Goal: Obtain resource: Obtain resource

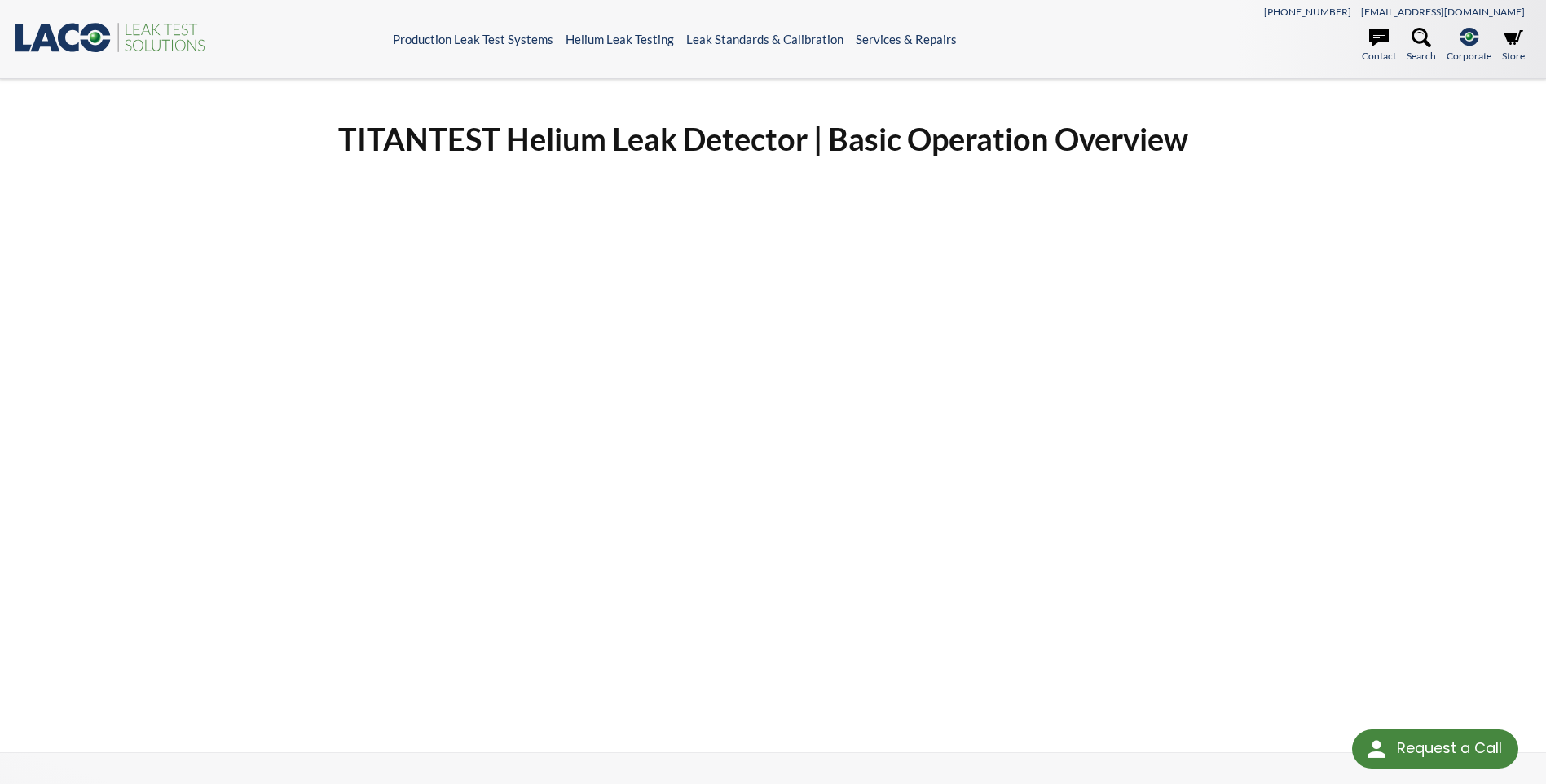
select select "Language Translate Widget"
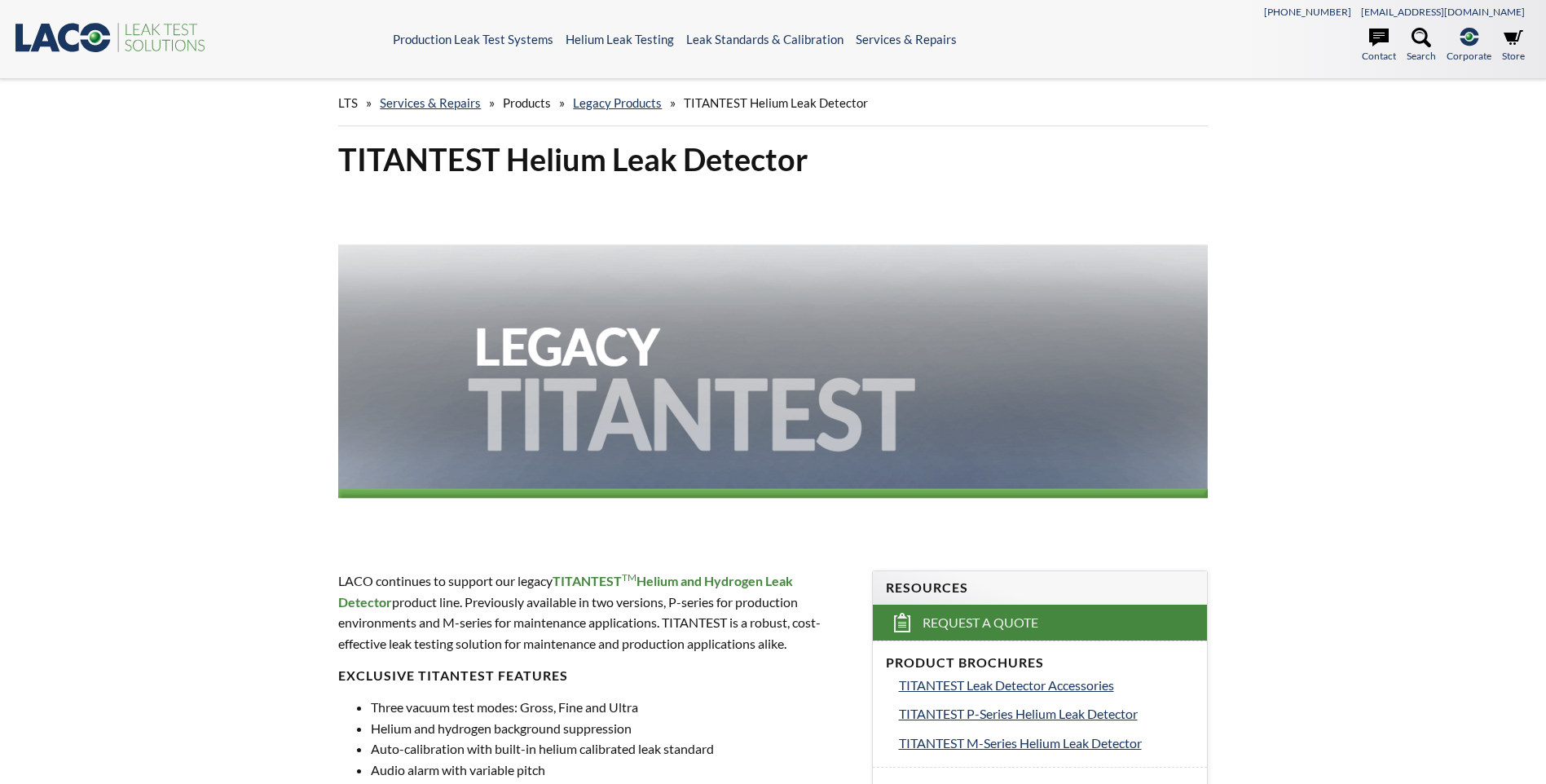
scroll to position [408, 0]
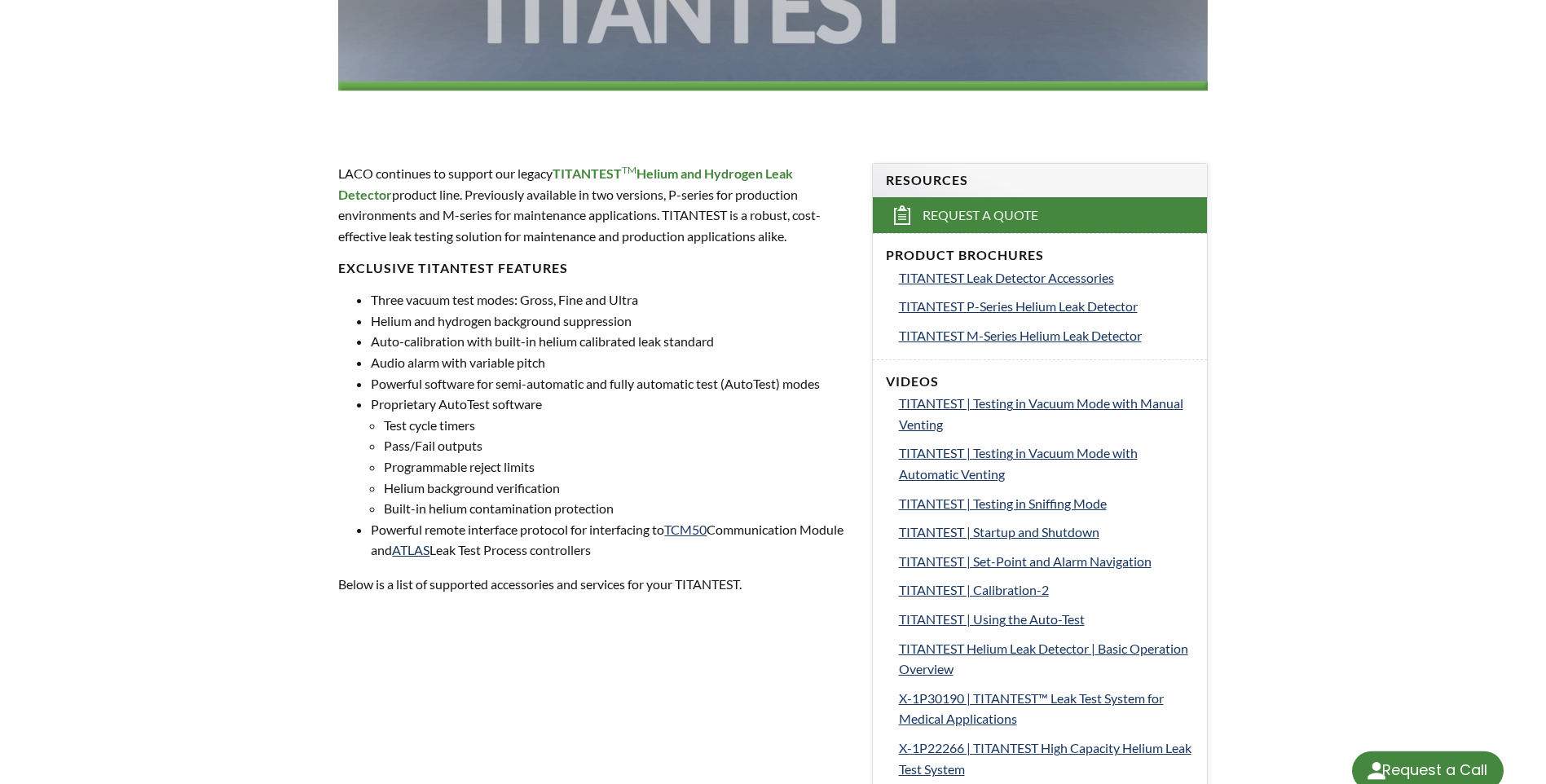
select select "Language Translate Widget"
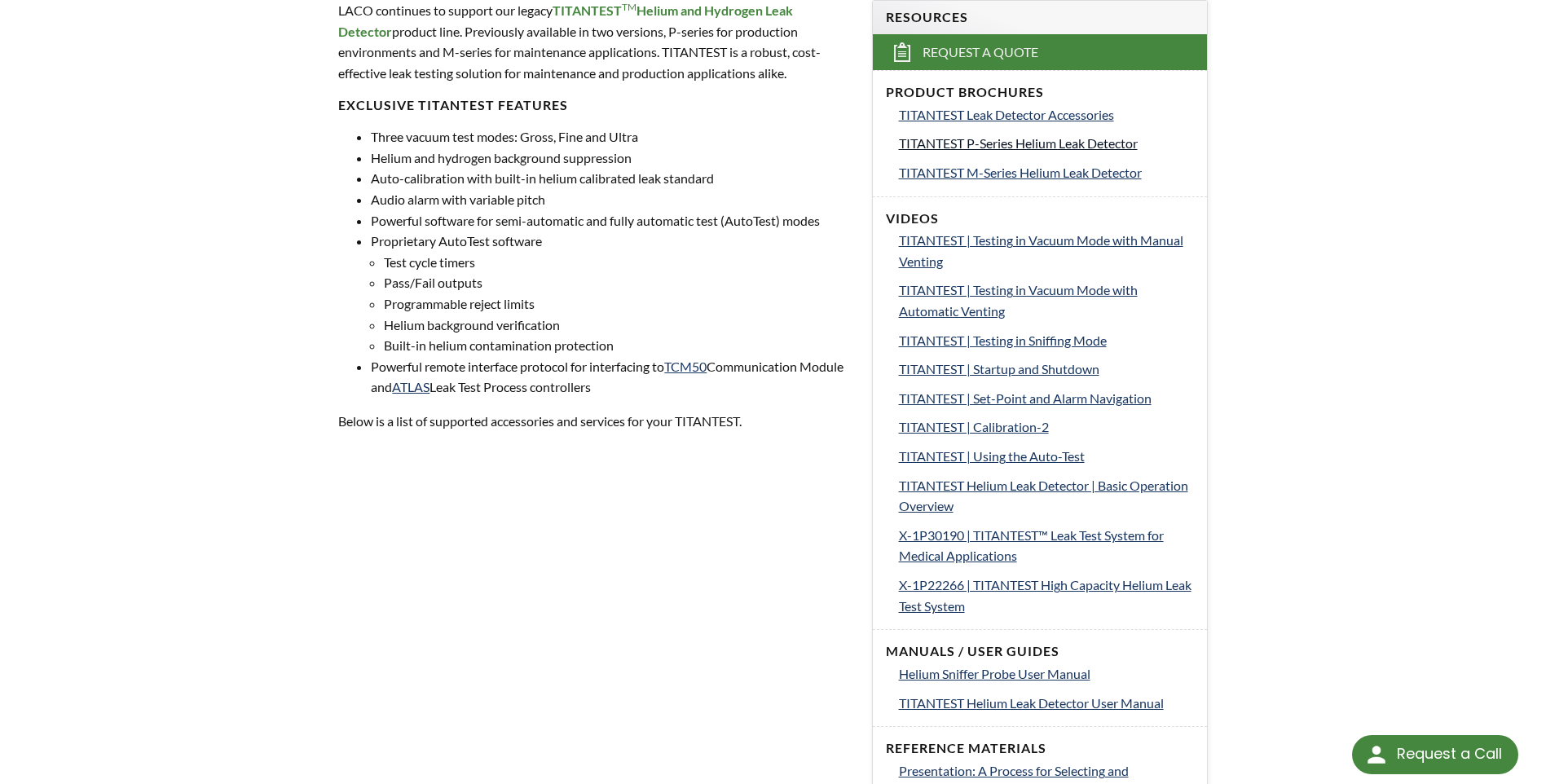
click at [1015, 149] on span "TITANTEST P-Series Helium Leak Detector" at bounding box center [1018, 143] width 239 height 16
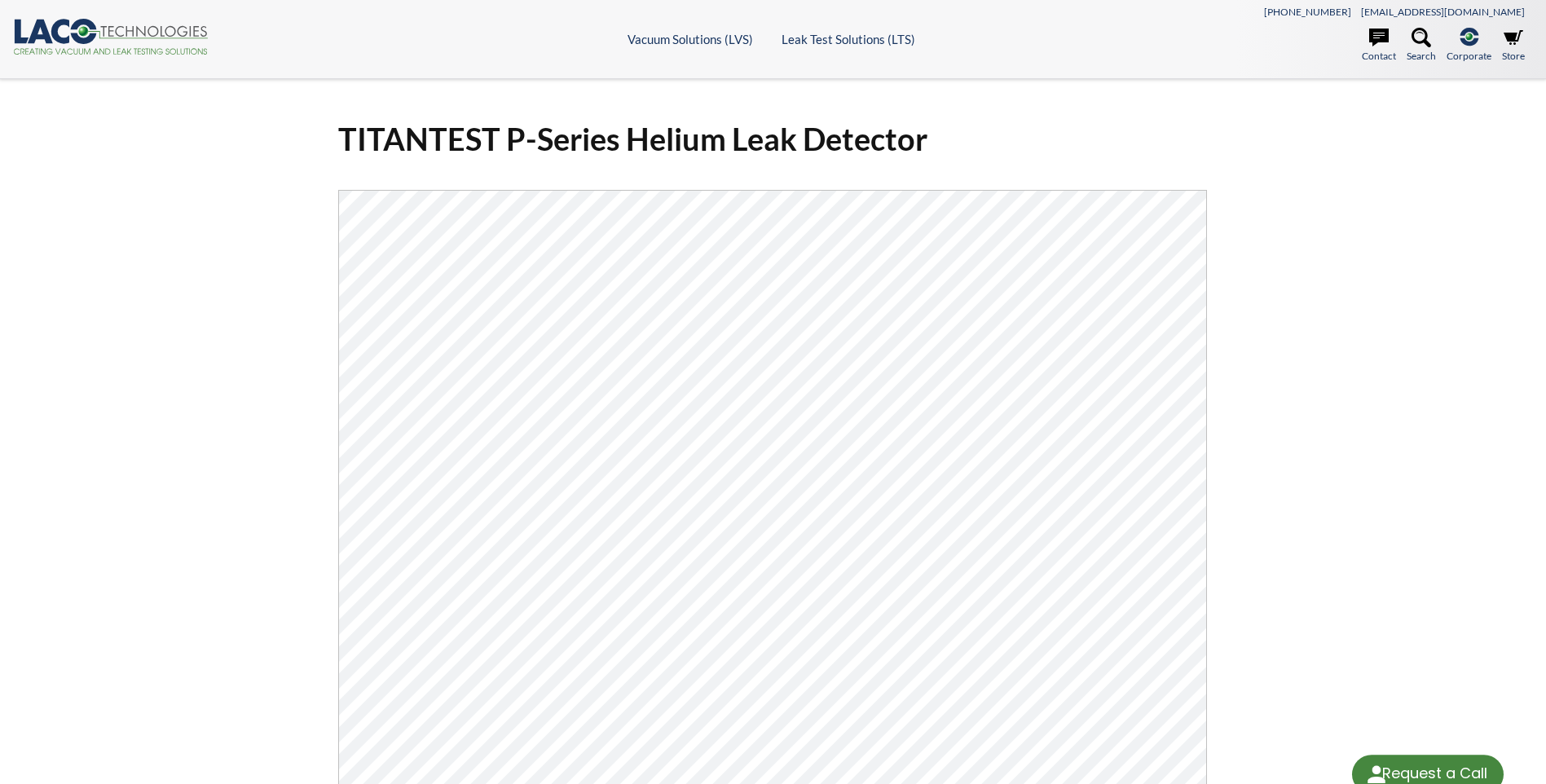
select select "Language Translate Widget"
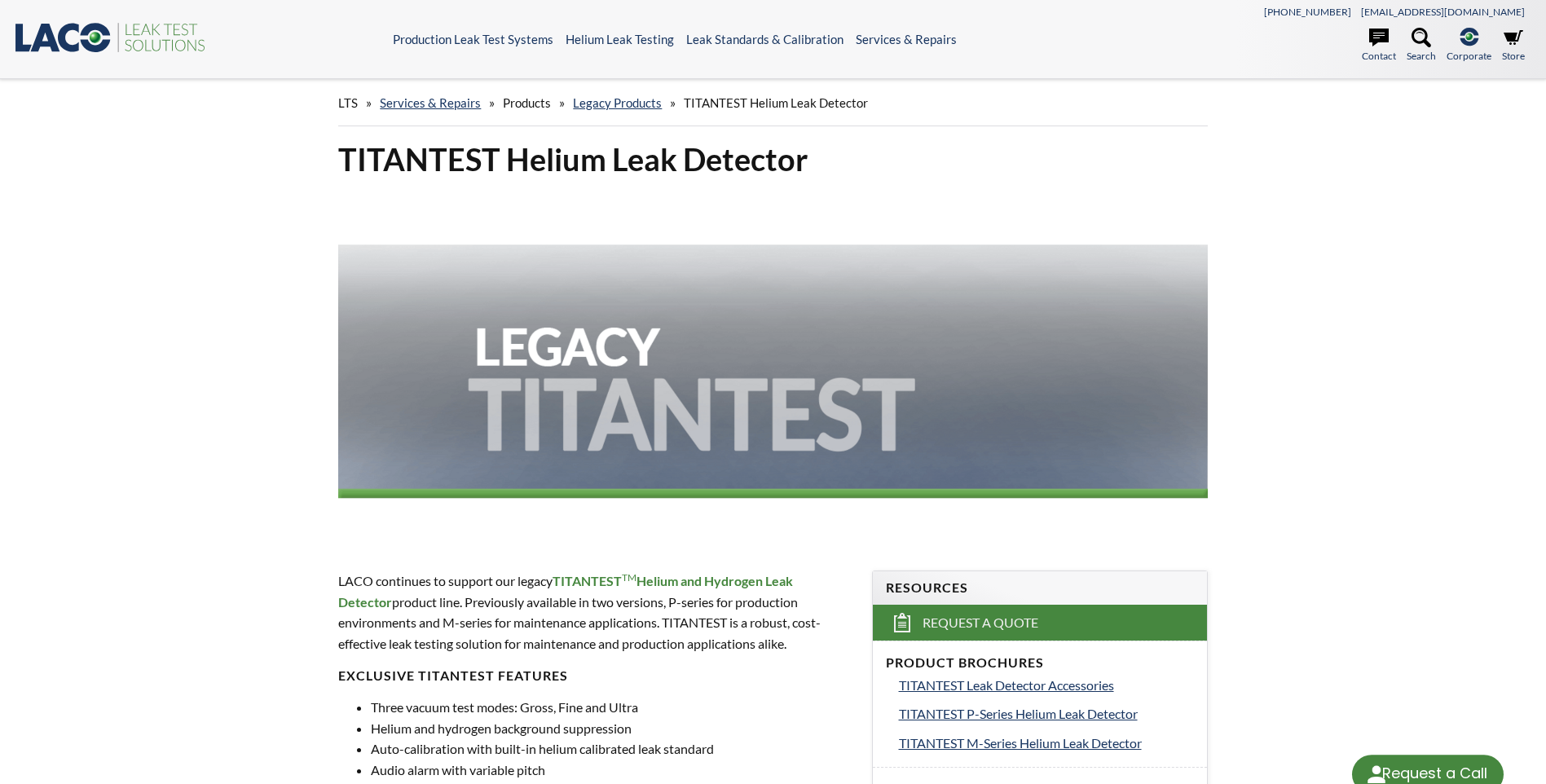
select select "Language Translate Widget"
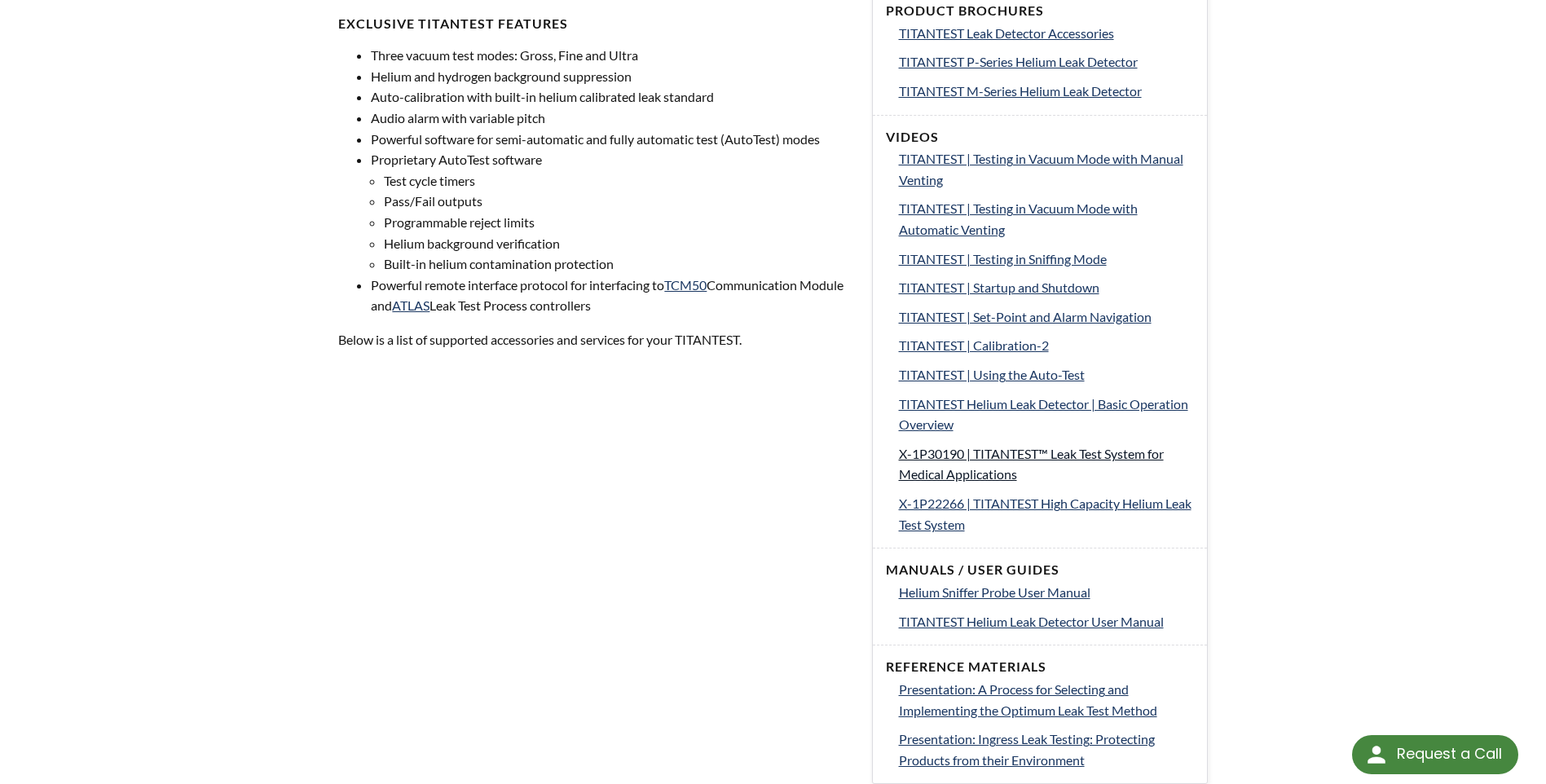
scroll to position [733, 0]
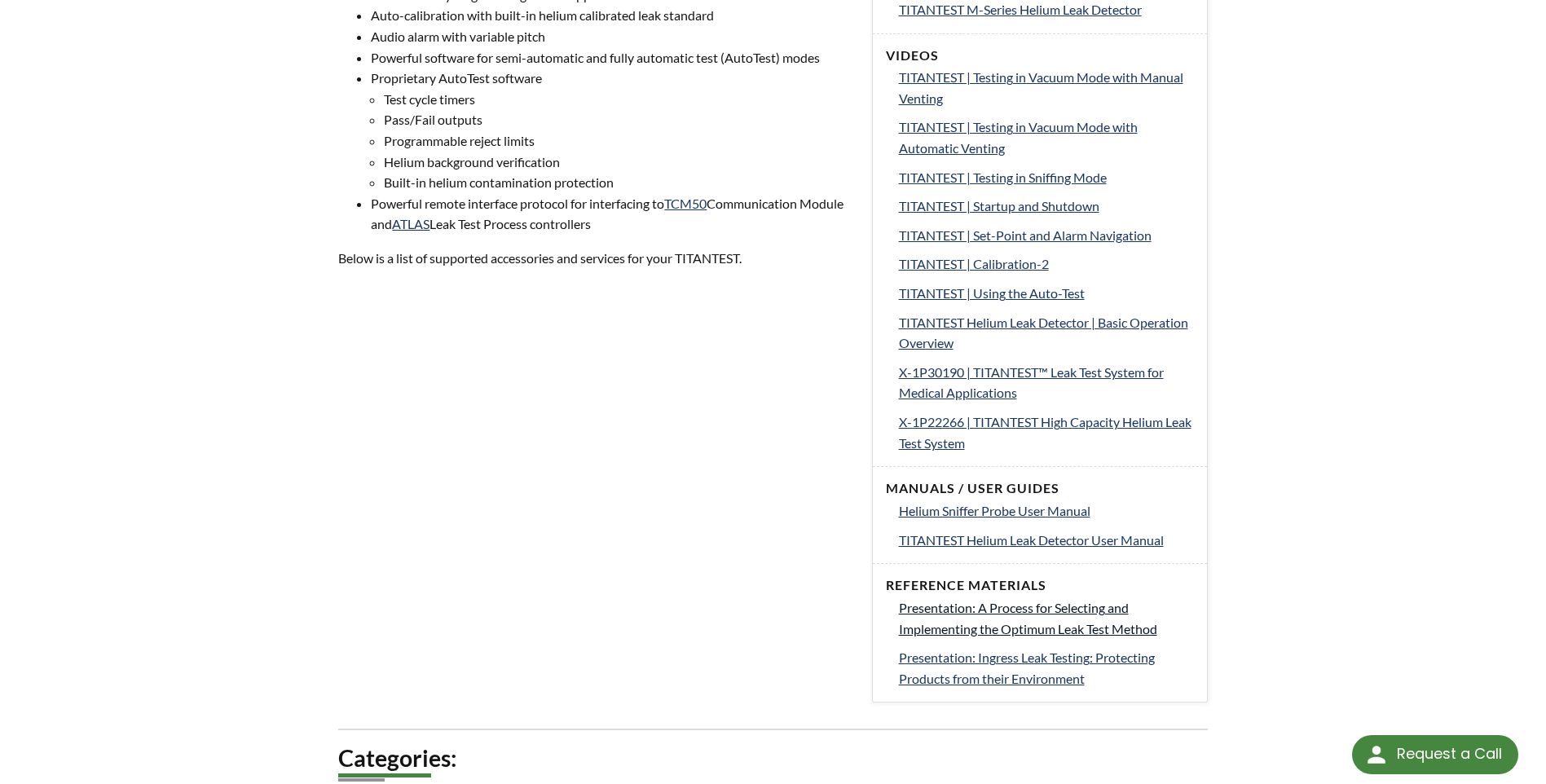
click at [1033, 618] on link "Presentation: A Process for Selecting and Implementing the Optimum Leak Test Me…" at bounding box center [1046, 618] width 295 height 41
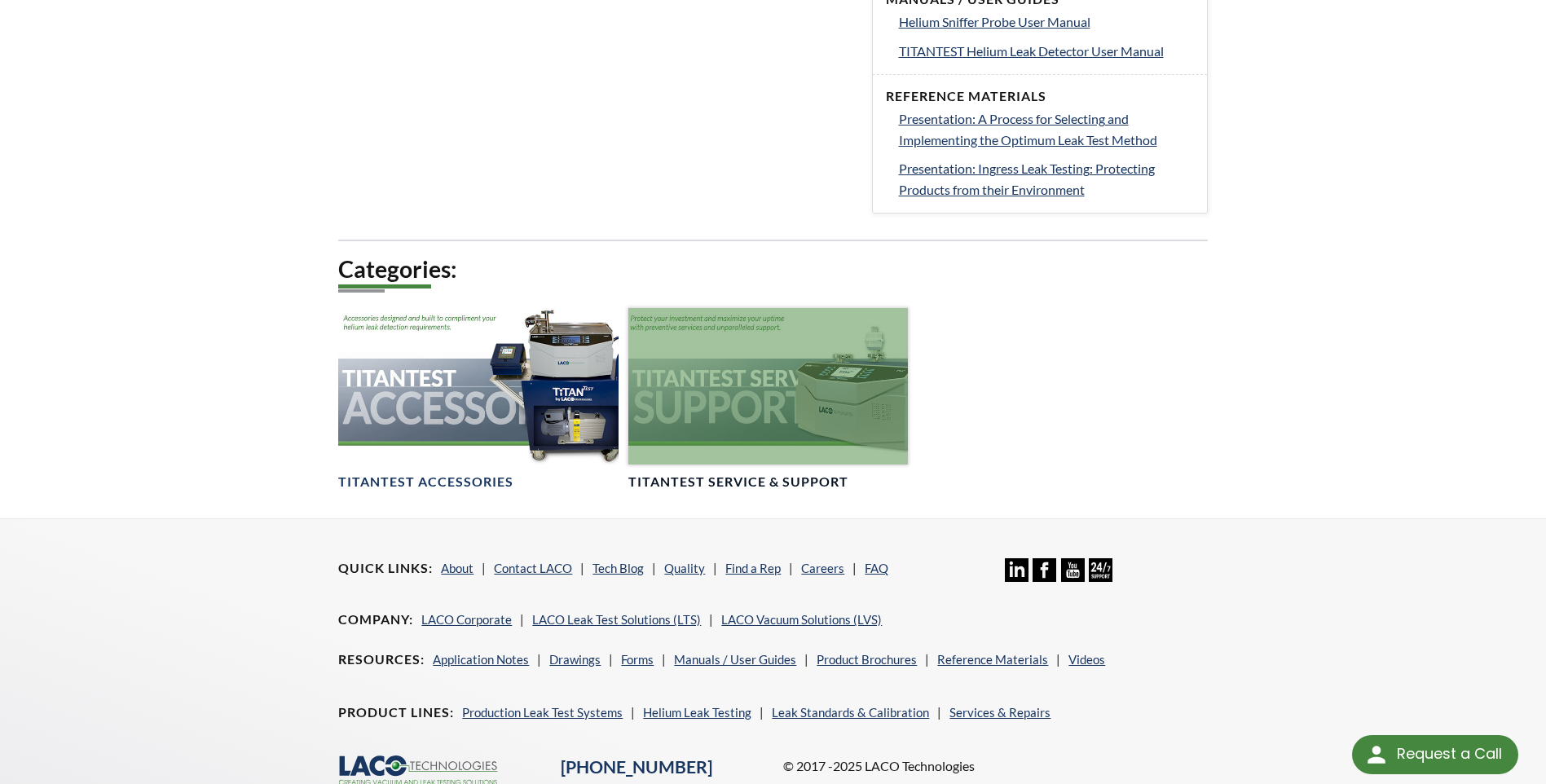
scroll to position [1303, 0]
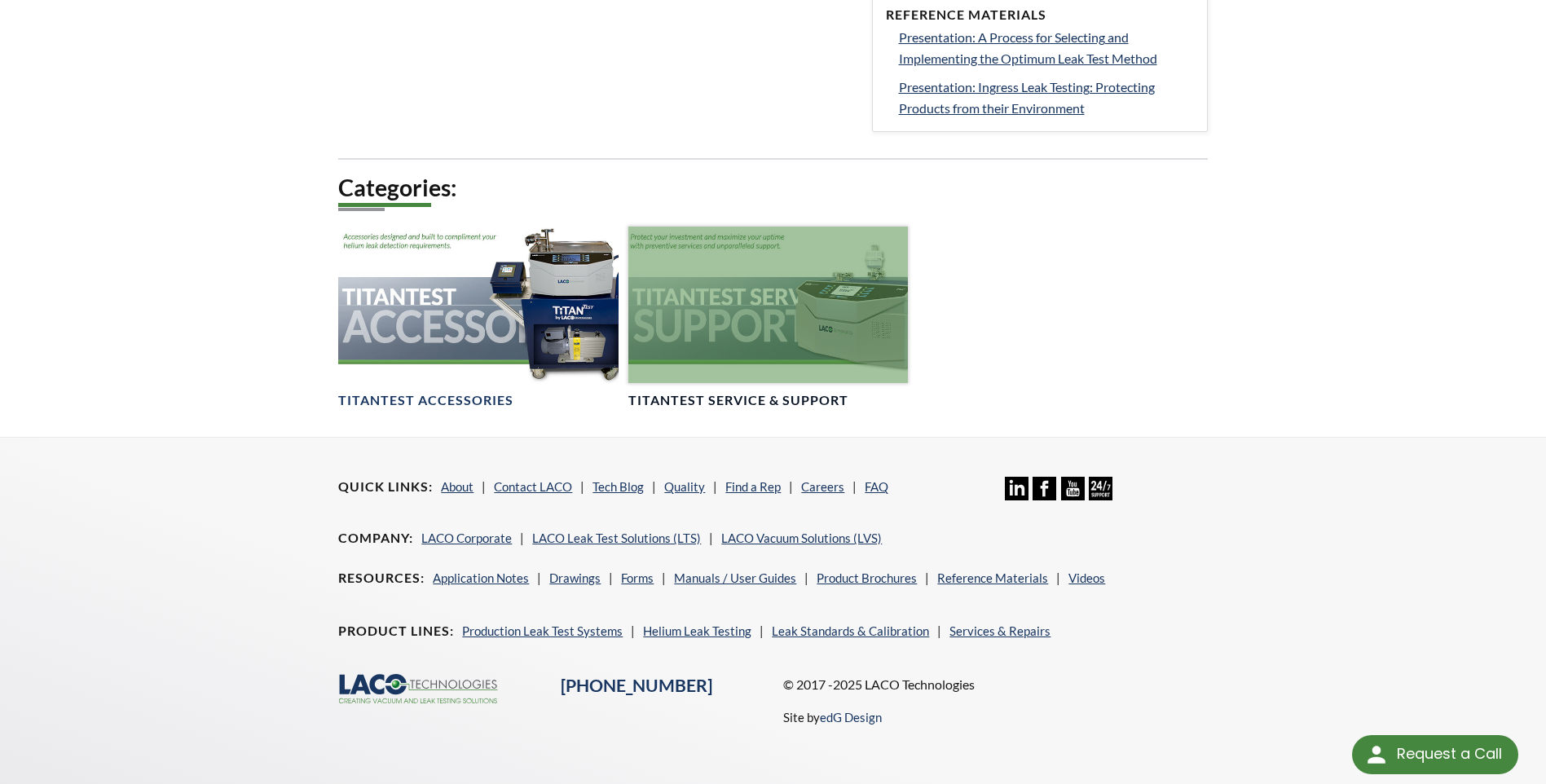
click at [772, 366] on div at bounding box center [768, 305] width 280 height 157
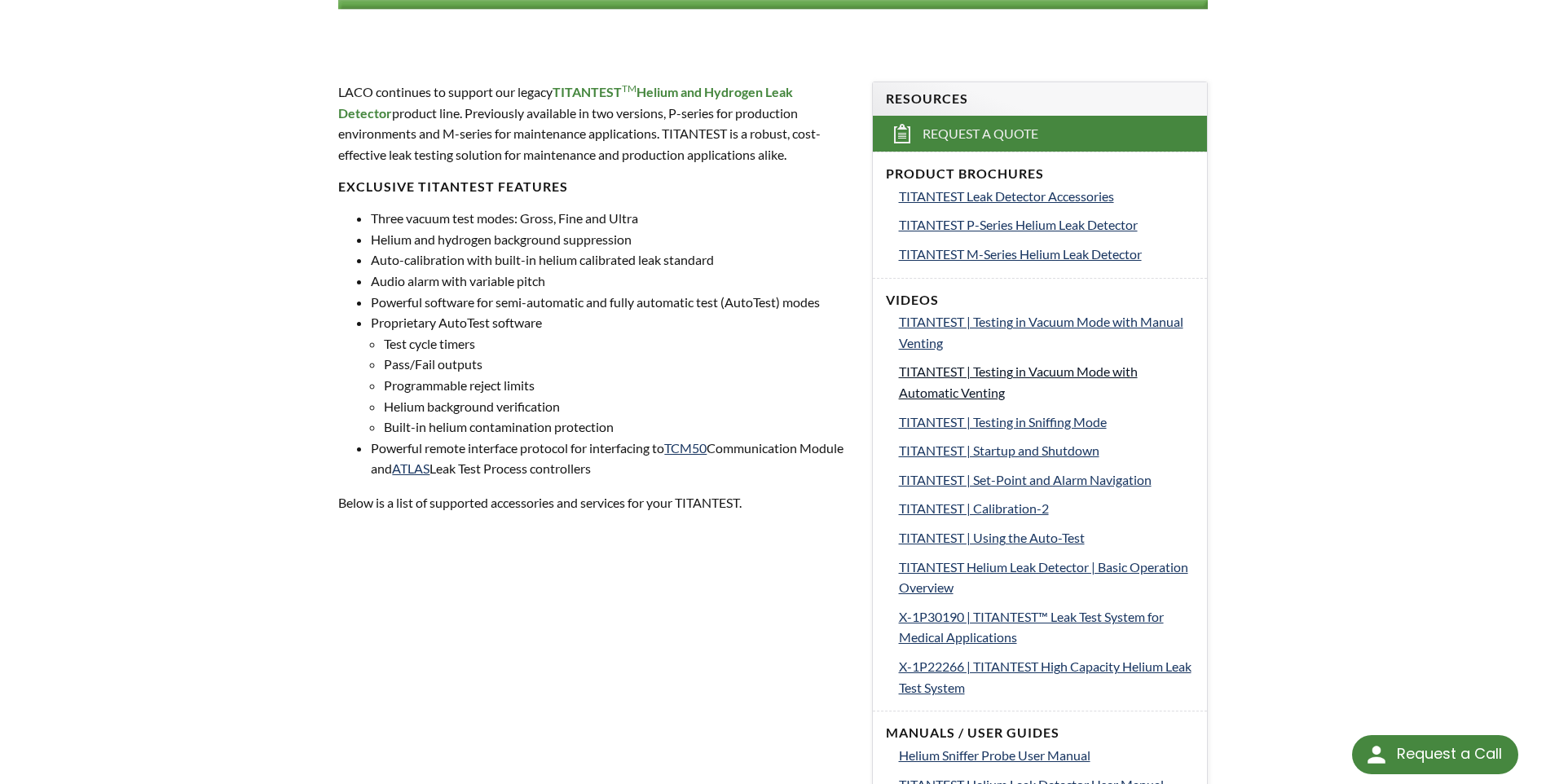
scroll to position [570, 0]
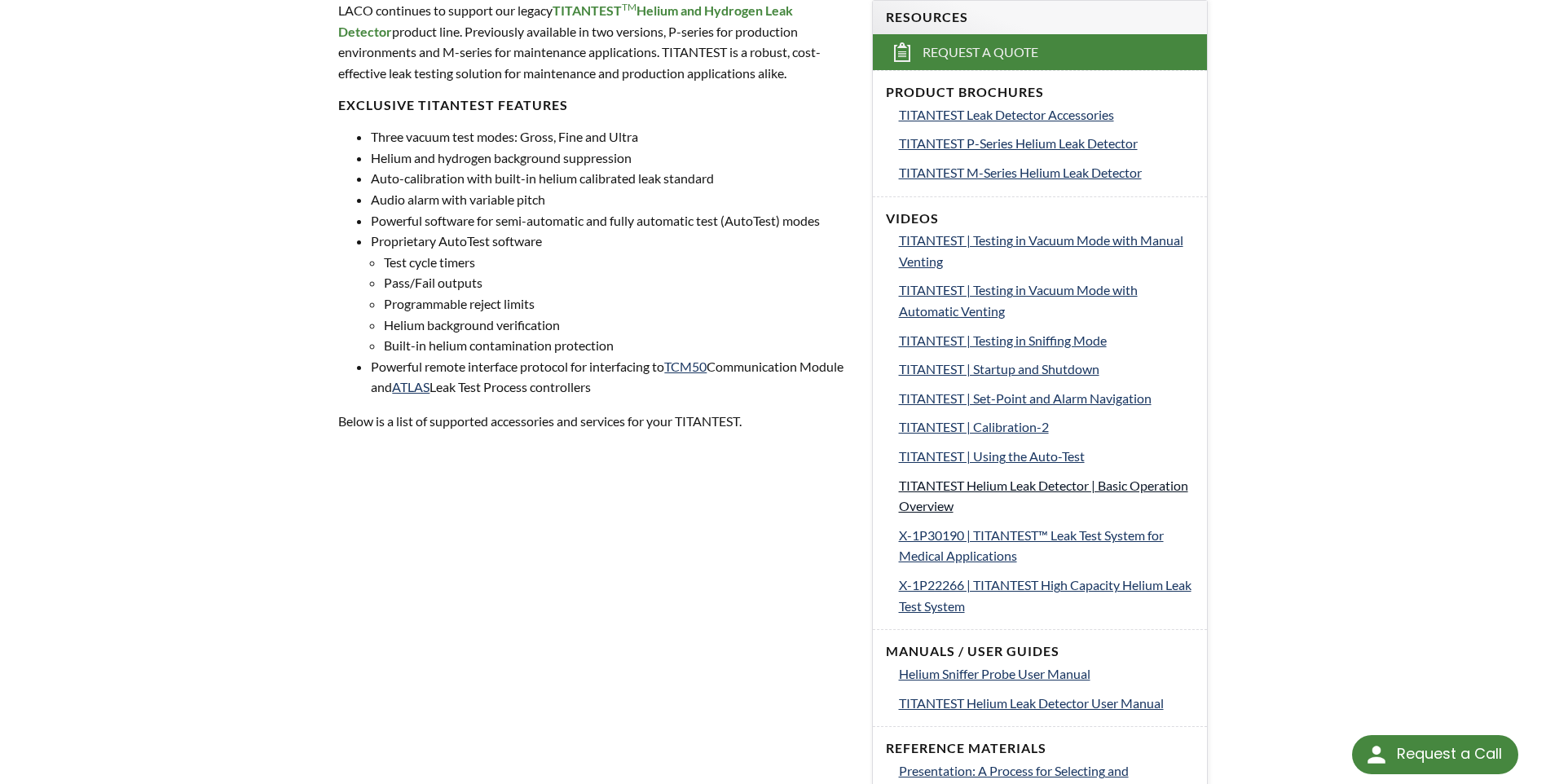
click at [1065, 486] on span "TITANTEST Helium Leak Detector | Basic Operation Overview" at bounding box center [1043, 495] width 289 height 36
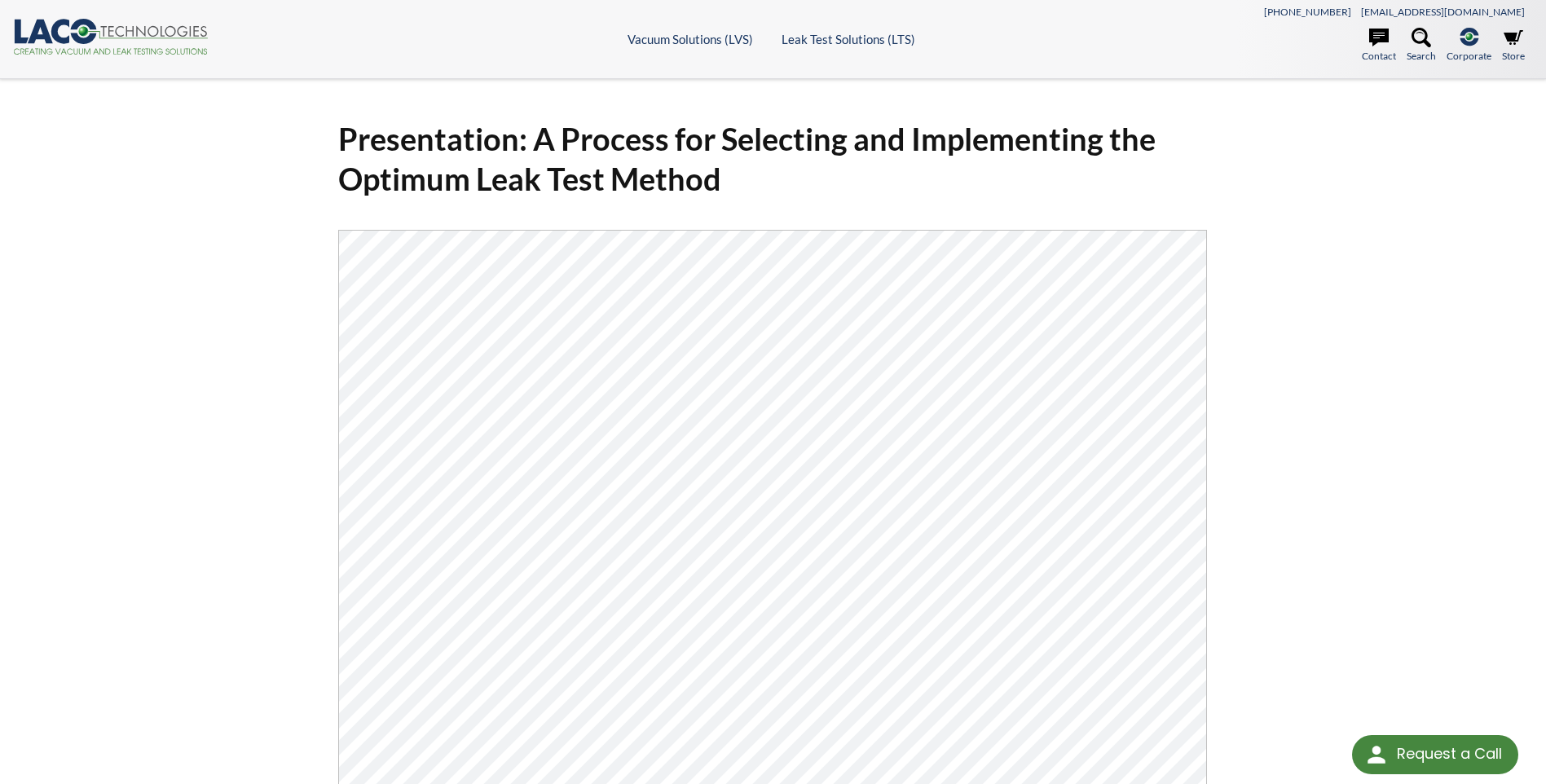
select select "Language Translate Widget"
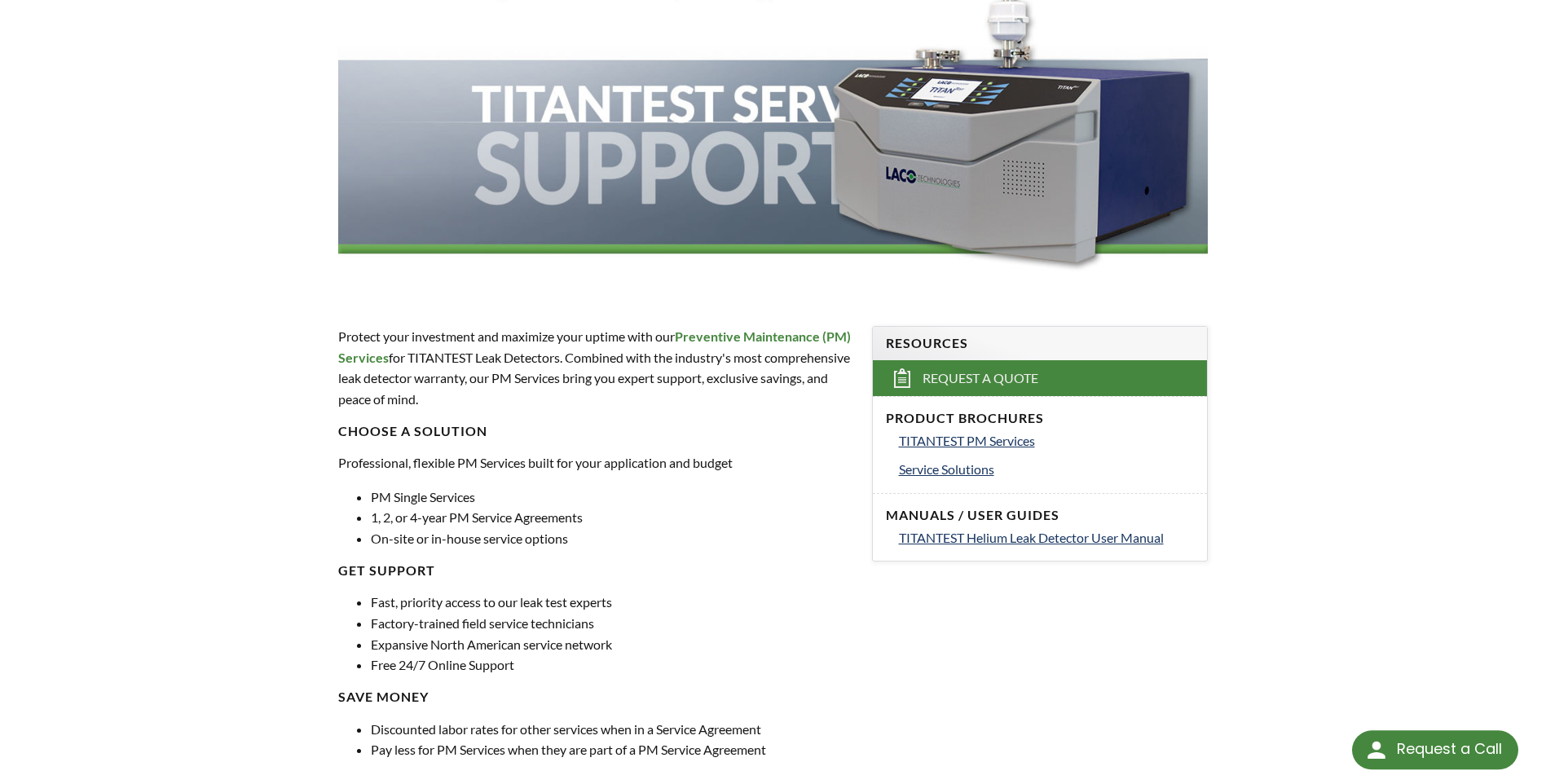
scroll to position [326, 0]
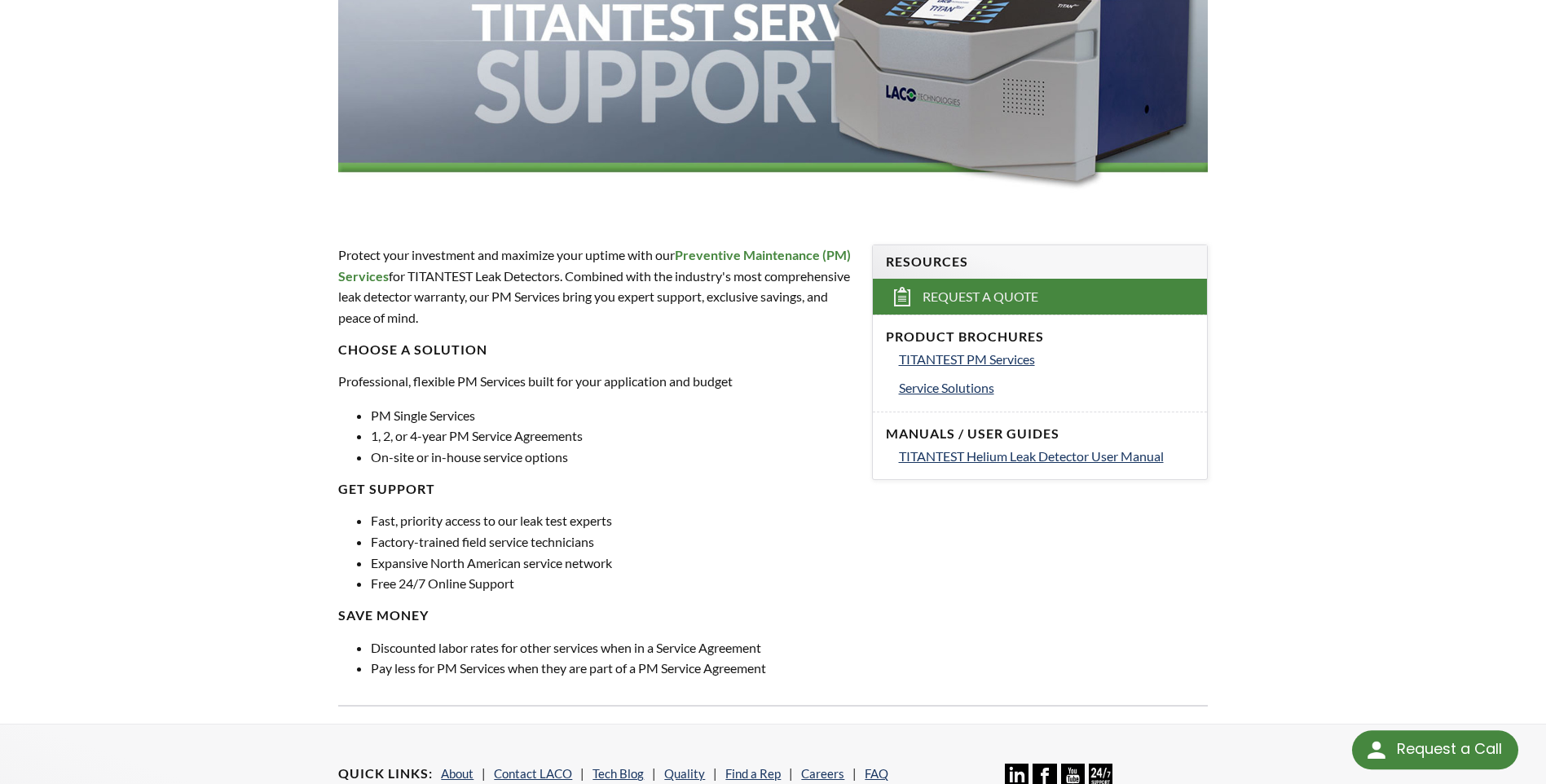
select select "Language Translate Widget"
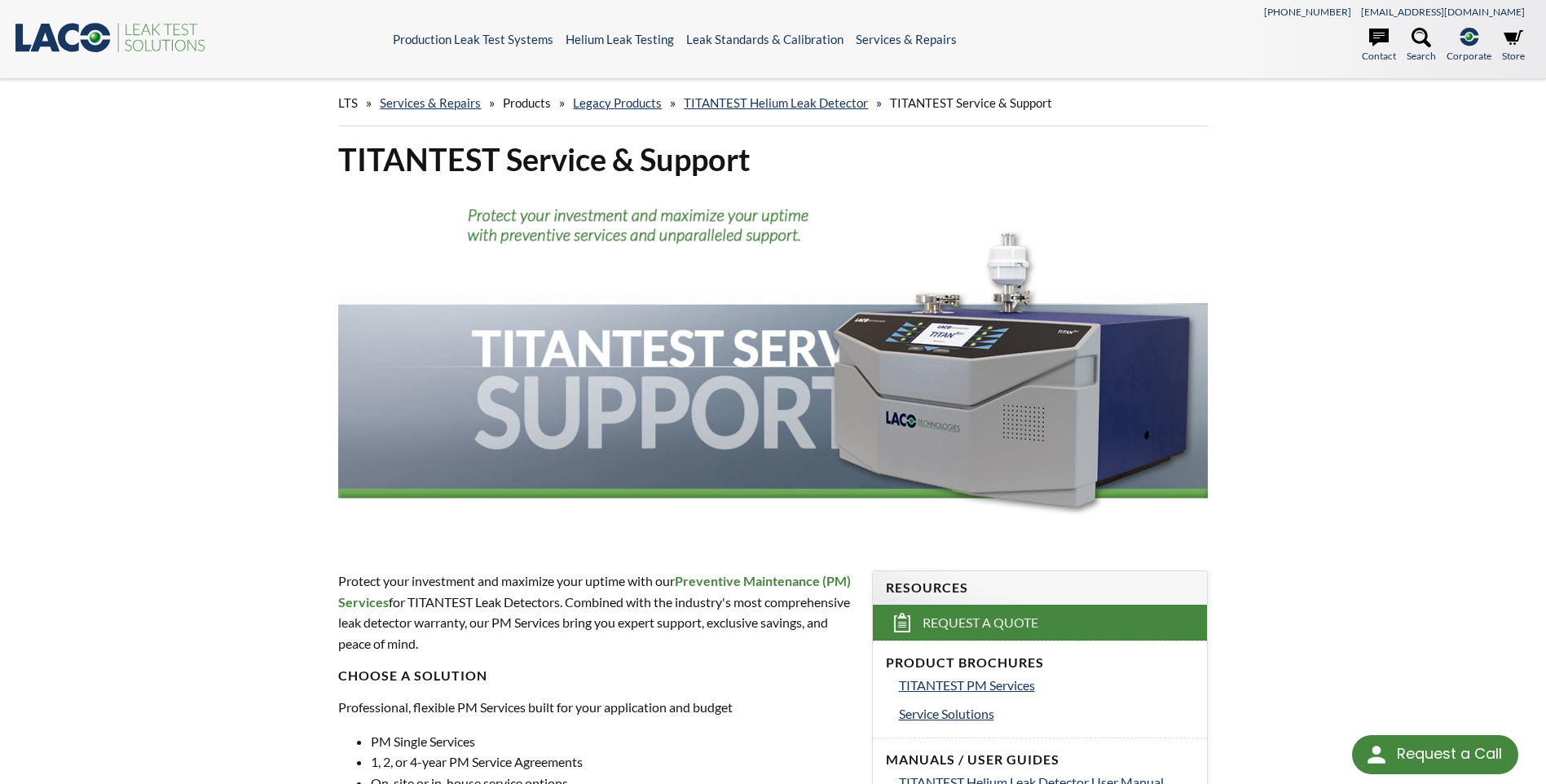
scroll to position [244, 0]
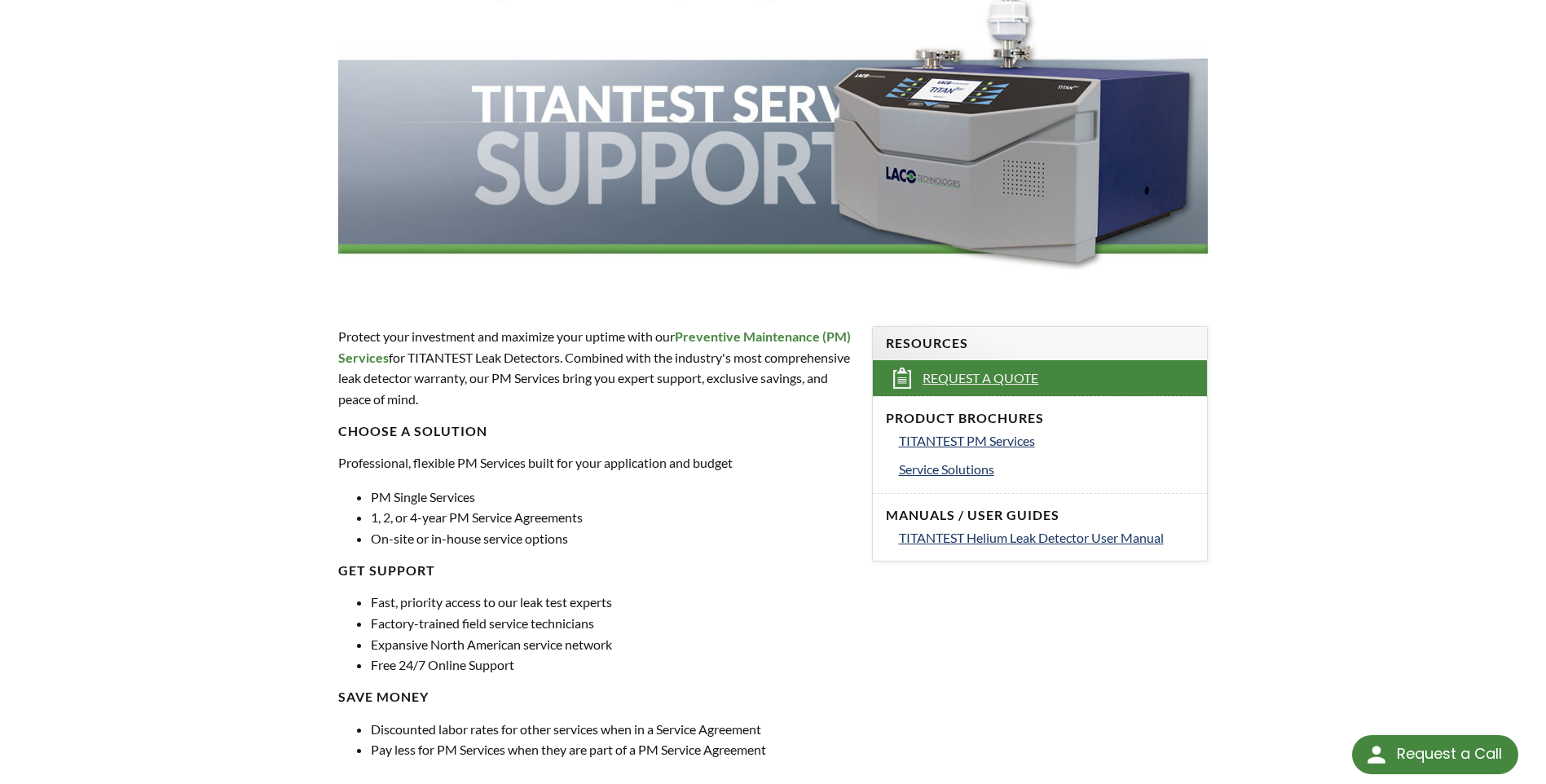
click at [948, 378] on span "Request a Quote" at bounding box center [980, 377] width 115 height 17
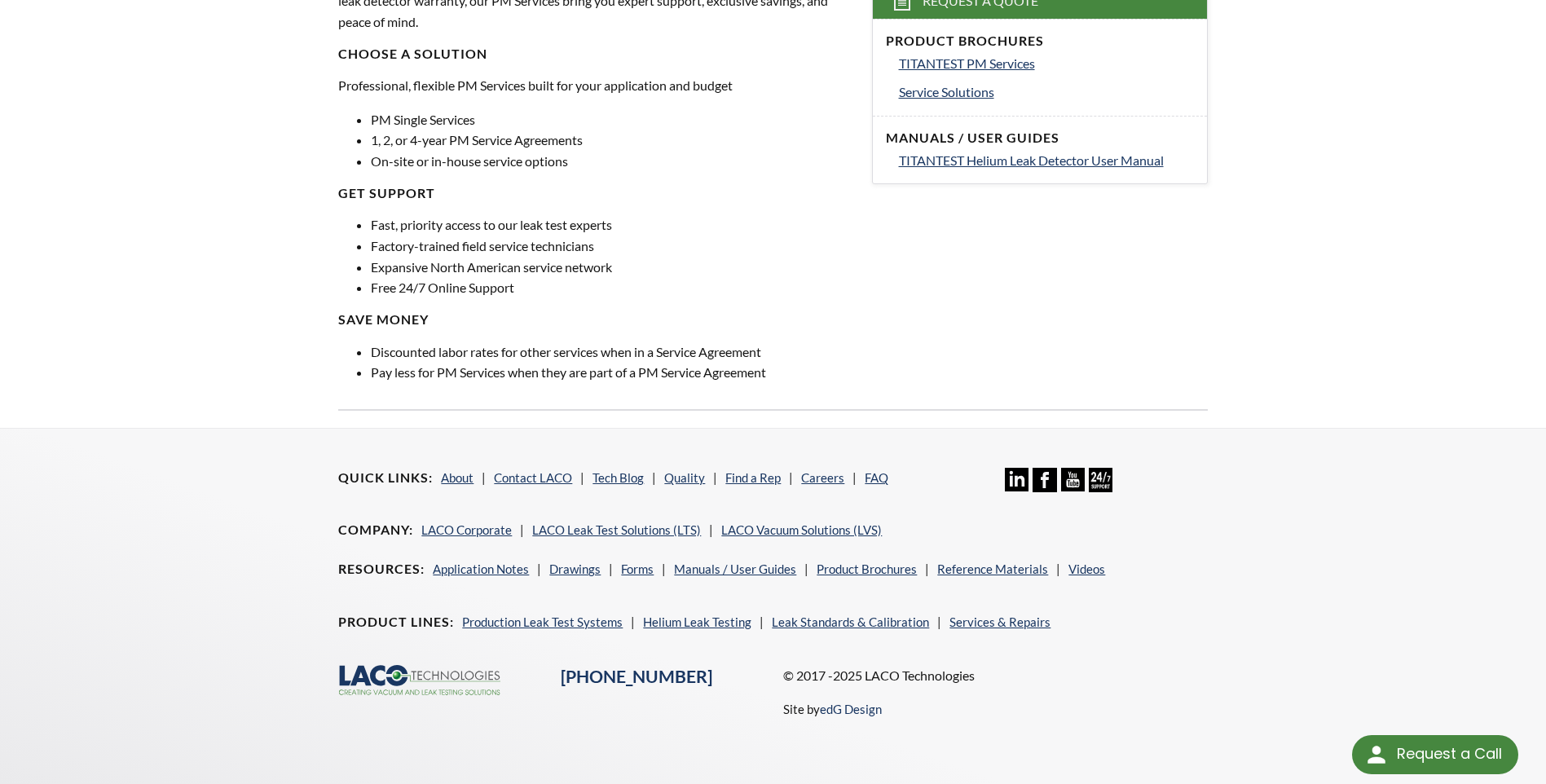
scroll to position [214, 0]
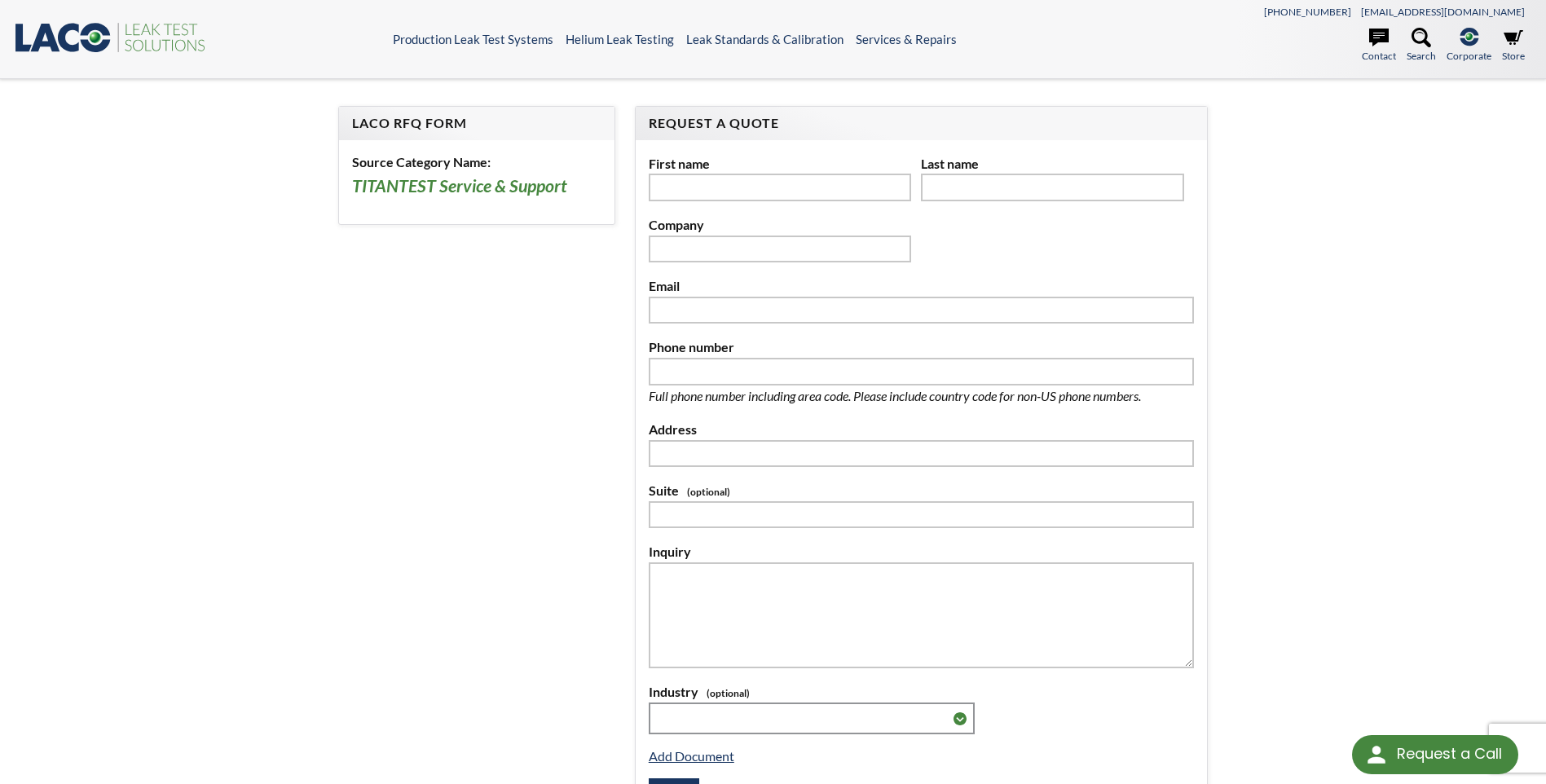
select select "Language Translate Widget"
click at [386, 373] on form "**********" at bounding box center [773, 479] width 888 height 748
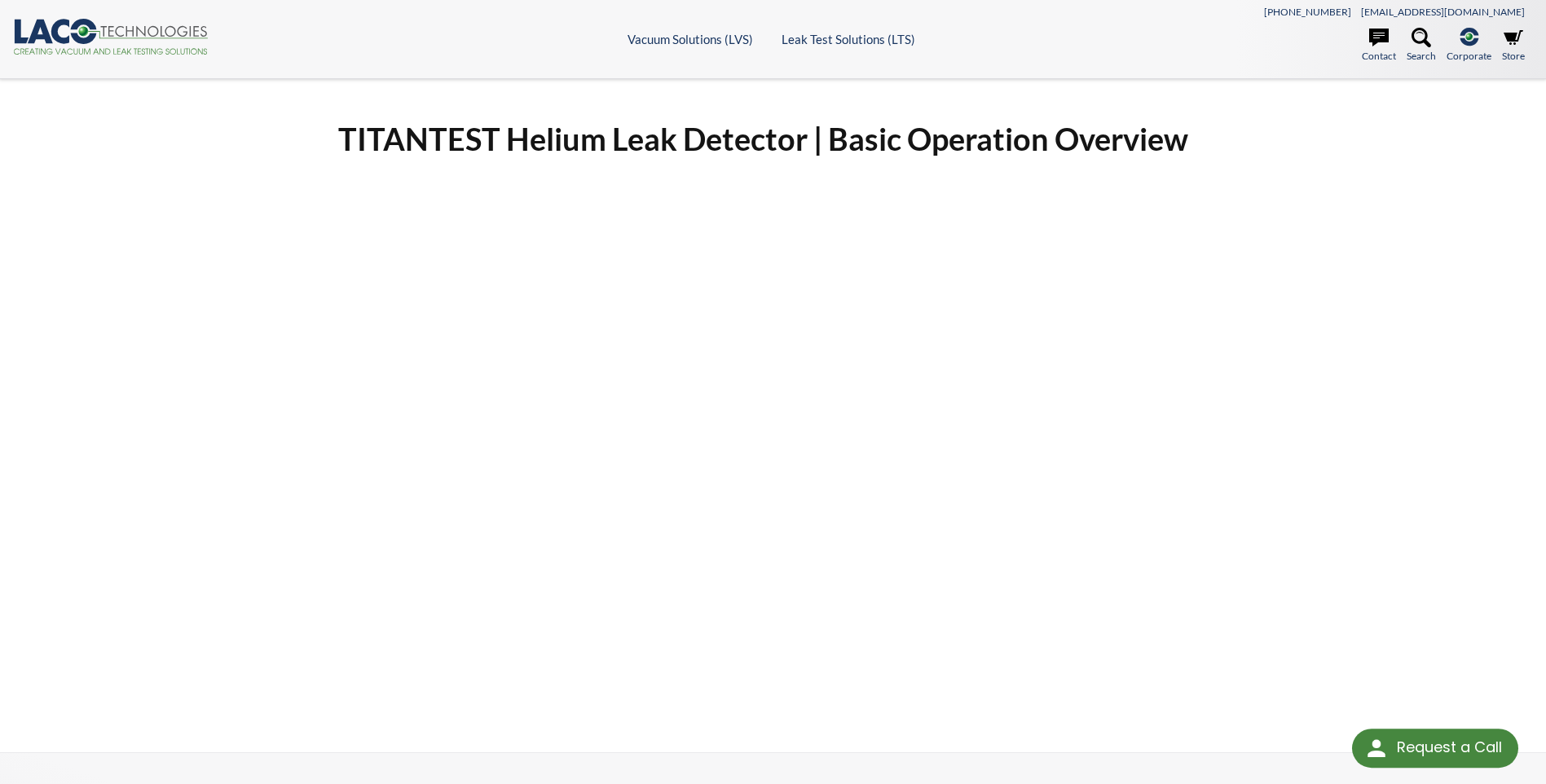
select select "Language Translate Widget"
drag, startPoint x: 1190, startPoint y: 147, endPoint x: 329, endPoint y: 146, distance: 861.0
click at [329, 146] on div "TITANTEST Helium Leak Detector | Basic Operation Overview" at bounding box center [773, 409] width 888 height 580
drag, startPoint x: 329, startPoint y: 146, endPoint x: 406, endPoint y: 132, distance: 78.3
copy h1 "TITANTEST Helium Leak Detector | Basic Operation Overview"
